Goal: Information Seeking & Learning: Learn about a topic

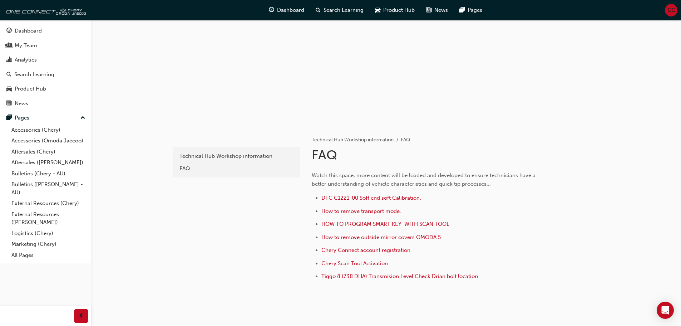
scroll to position [64, 0]
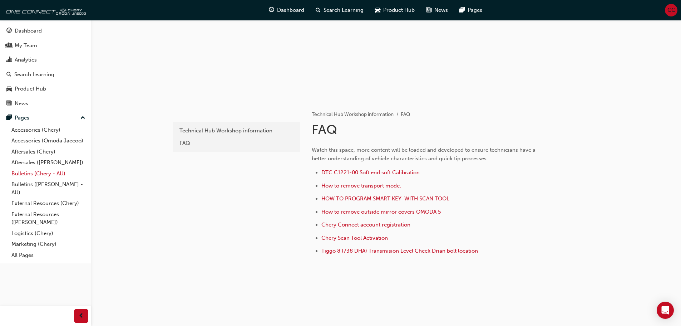
click at [36, 168] on link "Bulletins (Chery - AU)" at bounding box center [49, 173] width 80 height 11
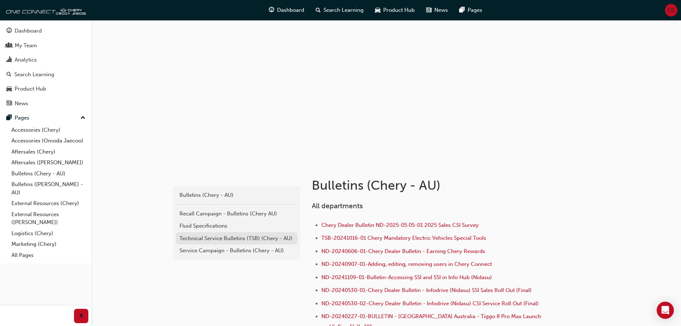
click at [226, 236] on div "Technical Service Bulletins (TSB) (Chery - AU)" at bounding box center [237, 238] width 114 height 8
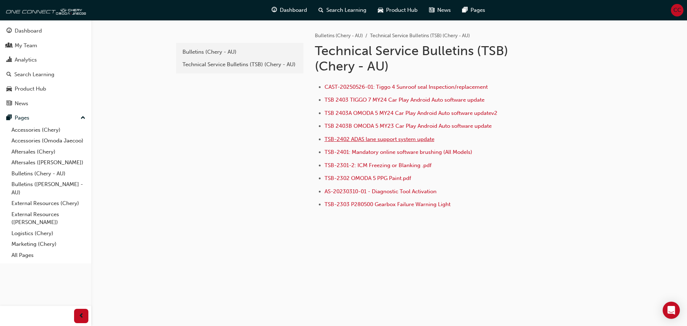
click at [362, 138] on span "TSB-2402 ADAS lane support system update" at bounding box center [379, 139] width 110 height 6
